Goal: Task Accomplishment & Management: Manage account settings

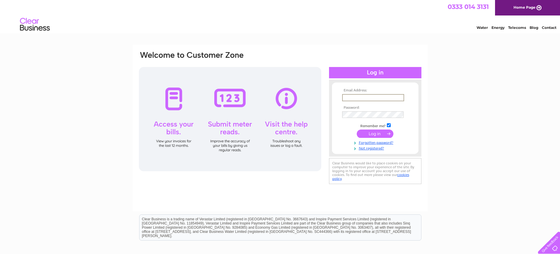
click at [342, 97] on input "text" at bounding box center [373, 97] width 62 height 7
type input "[EMAIL_ADDRESS][DOMAIN_NAME]"
click at [376, 136] on input "submit" at bounding box center [375, 134] width 37 height 8
click at [338, 114] on form "Email Address: whelpleyfarm@gmail.com Password:" at bounding box center [375, 123] width 86 height 68
click at [331, 117] on div "Email Address: whelpleyfarm@gmail.com Password:" at bounding box center [375, 121] width 92 height 71
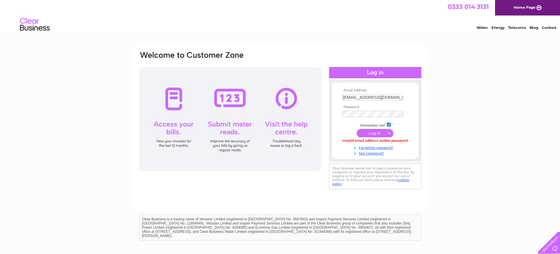
click at [360, 115] on td at bounding box center [375, 114] width 69 height 10
click at [374, 134] on input "submit" at bounding box center [375, 133] width 37 height 8
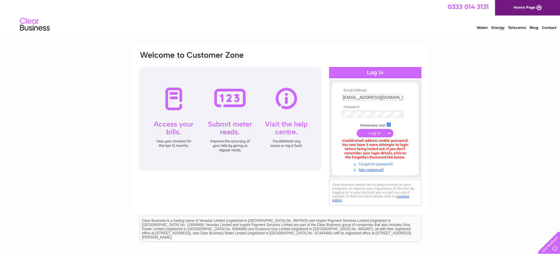
click at [373, 164] on link "Forgotten password?" at bounding box center [376, 164] width 68 height 6
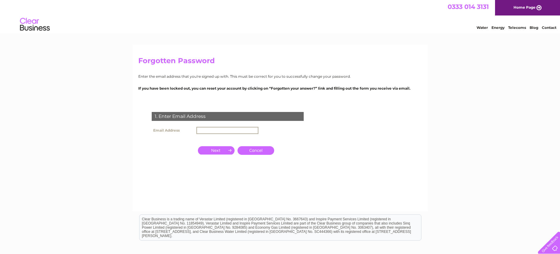
click at [198, 130] on input "text" at bounding box center [228, 130] width 62 height 7
type input "whelpleyfarm@gmail.com"
click at [257, 152] on link "Cancel" at bounding box center [256, 150] width 37 height 9
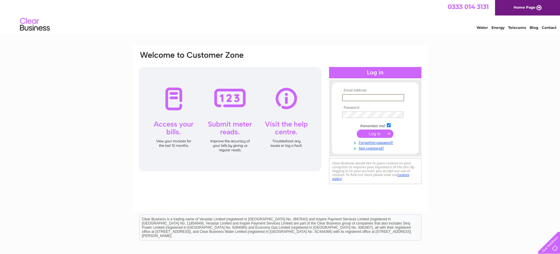
click at [343, 97] on input "text" at bounding box center [373, 97] width 62 height 7
type input "[EMAIL_ADDRESS][DOMAIN_NAME]"
click at [374, 134] on input "submit" at bounding box center [375, 133] width 37 height 8
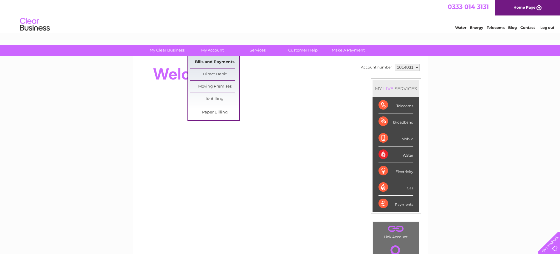
click at [214, 62] on link "Bills and Payments" at bounding box center [214, 62] width 49 height 12
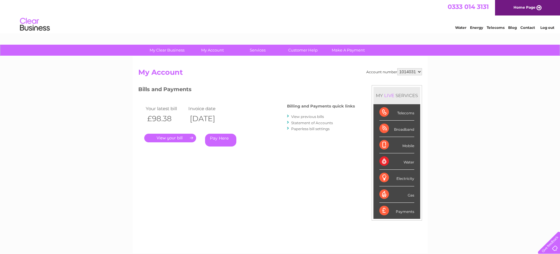
click at [173, 139] on link "." at bounding box center [170, 138] width 52 height 9
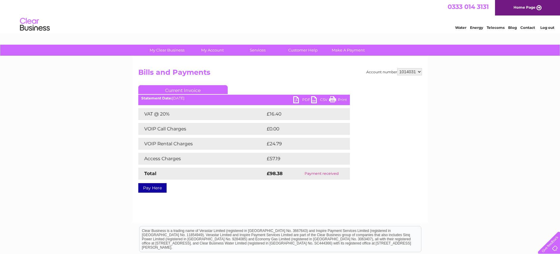
click at [297, 101] on link "PDF" at bounding box center [302, 100] width 18 height 9
